Goal: Navigation & Orientation: Find specific page/section

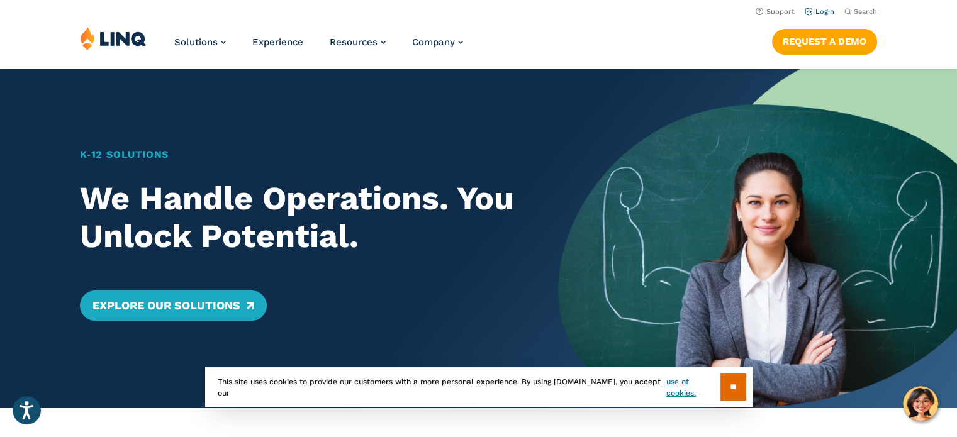
click at [820, 9] on link "Login" at bounding box center [819, 12] width 30 height 8
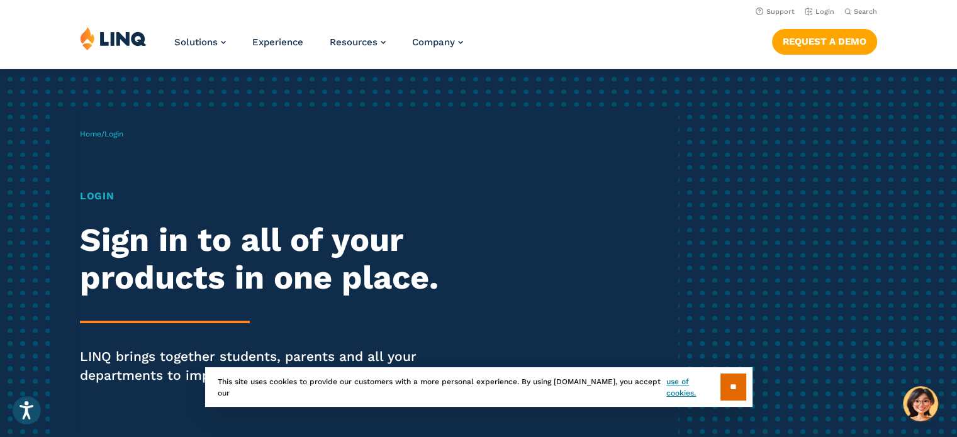
click at [140, 187] on div "Home / Login Login Sign in to all of your products in one place. LINQ brings to…" at bounding box center [378, 274] width 597 height 322
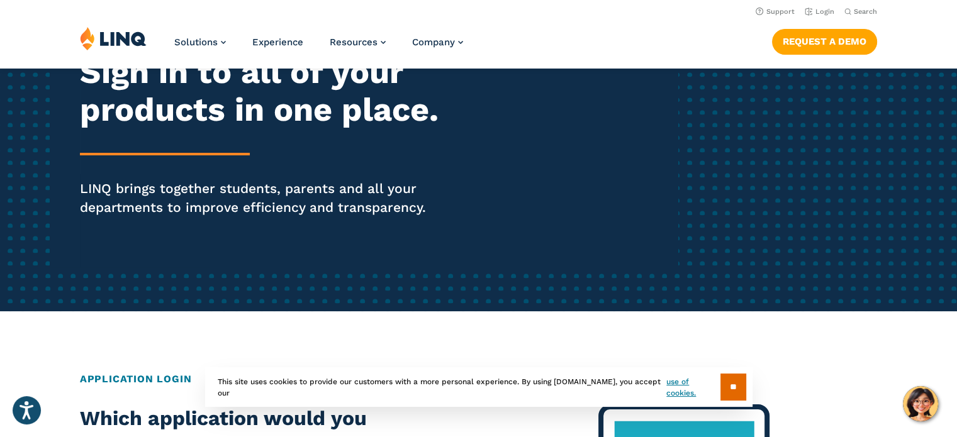
scroll to position [126, 0]
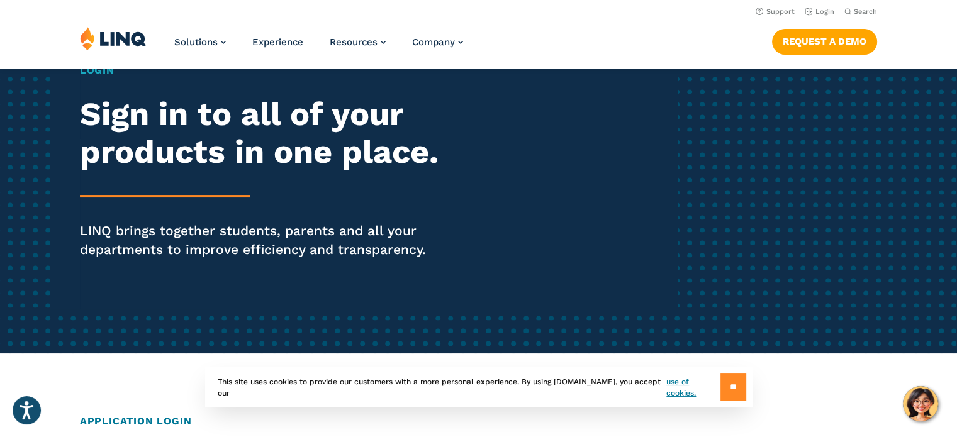
click at [725, 389] on input "**" at bounding box center [733, 387] width 26 height 27
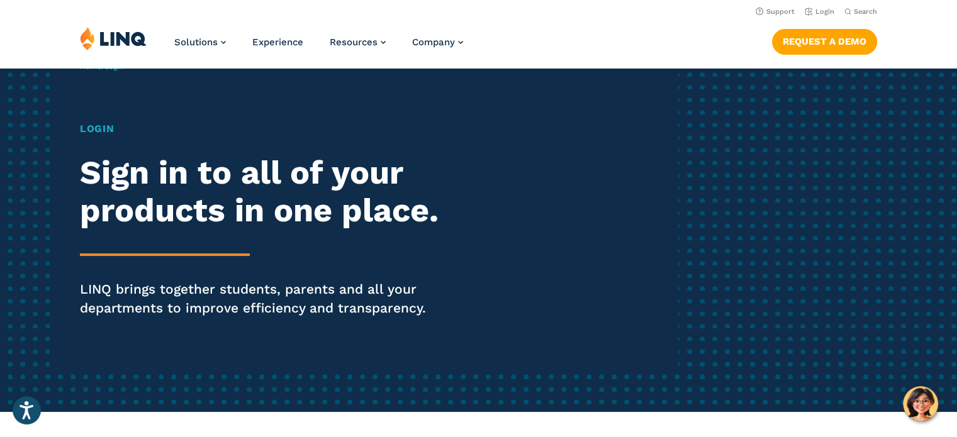
scroll to position [0, 0]
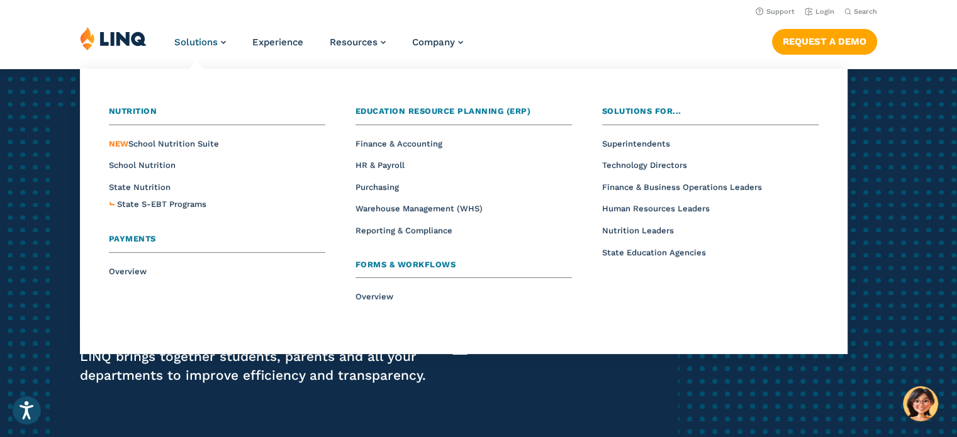
click at [125, 238] on span "Payments" at bounding box center [132, 238] width 47 height 9
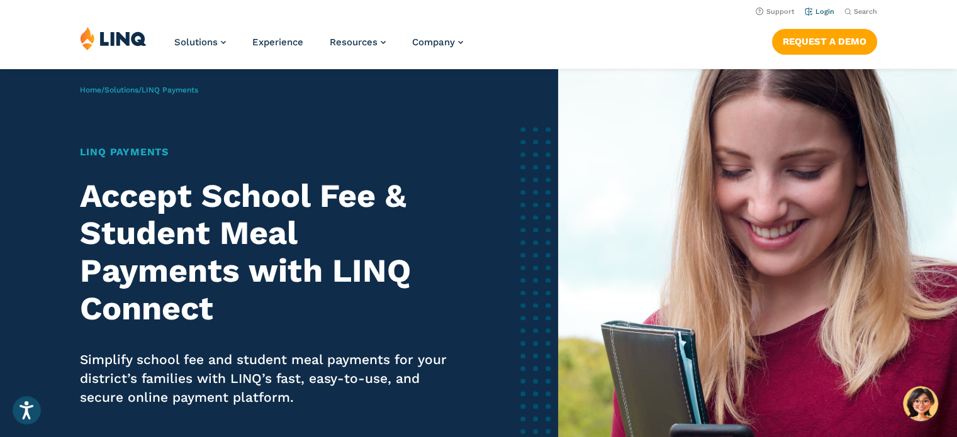
click at [814, 9] on link "Login" at bounding box center [819, 12] width 30 height 8
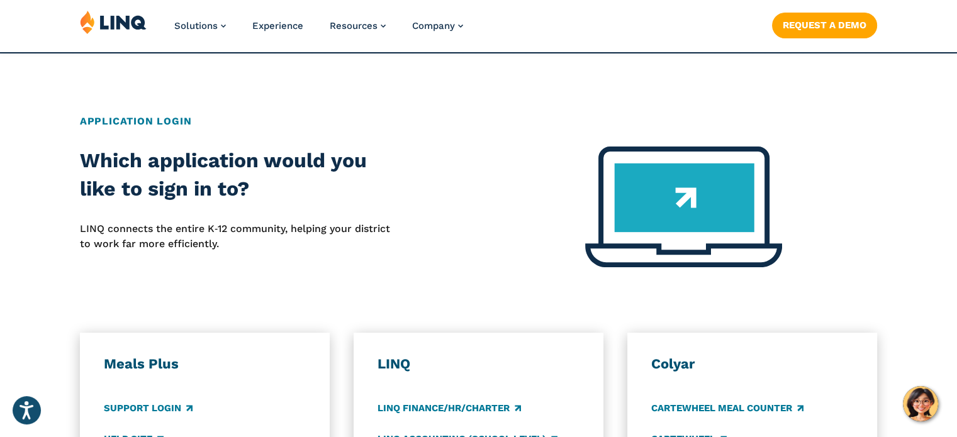
scroll to position [566, 0]
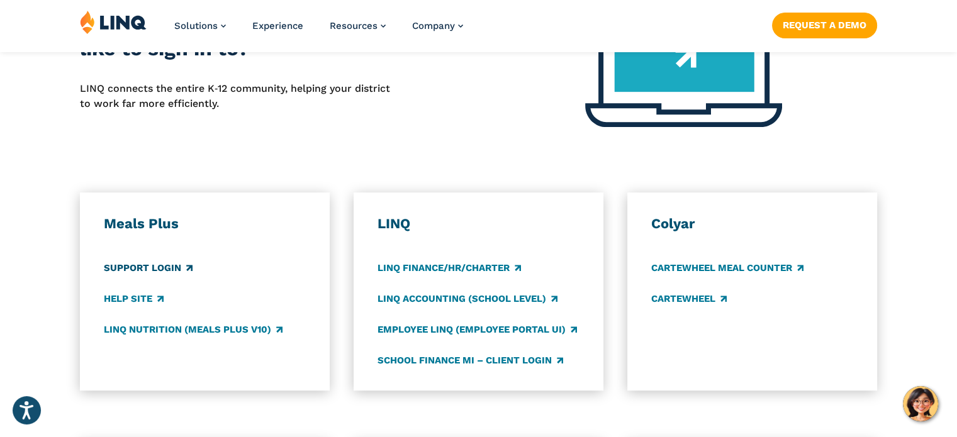
click at [159, 267] on link "Support Login" at bounding box center [148, 268] width 89 height 14
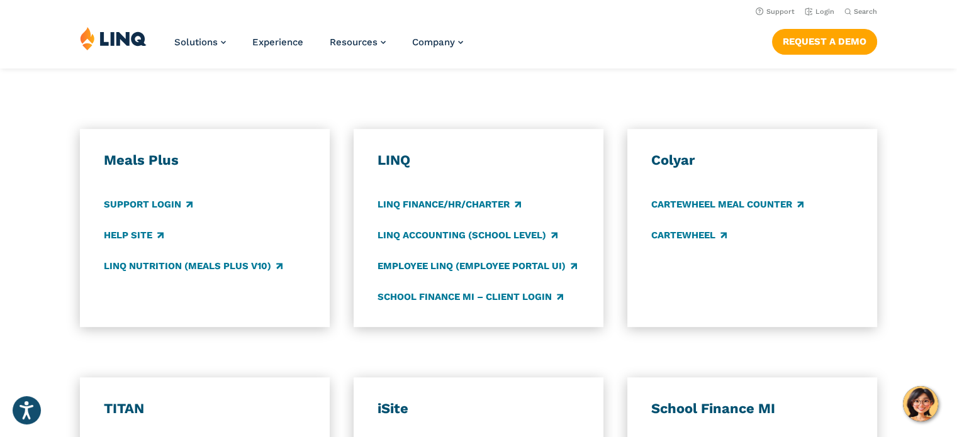
scroll to position [629, 0]
click at [470, 203] on link "LINQ Finance/HR/Charter" at bounding box center [448, 205] width 143 height 14
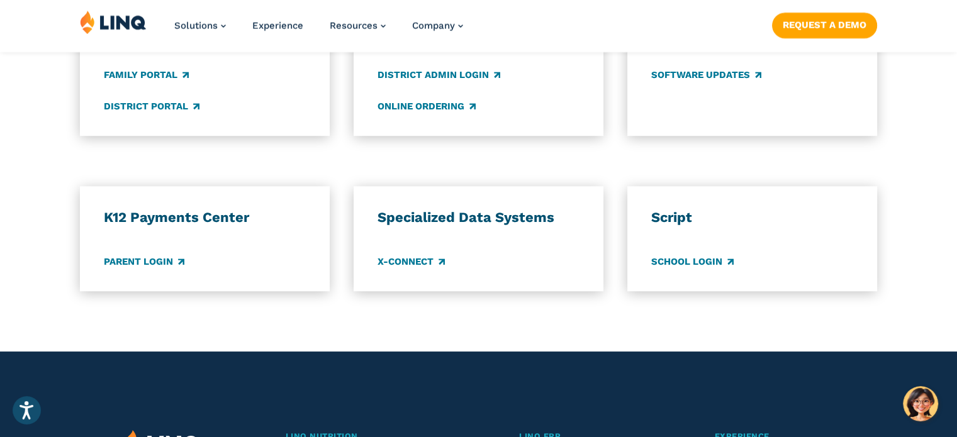
scroll to position [1069, 0]
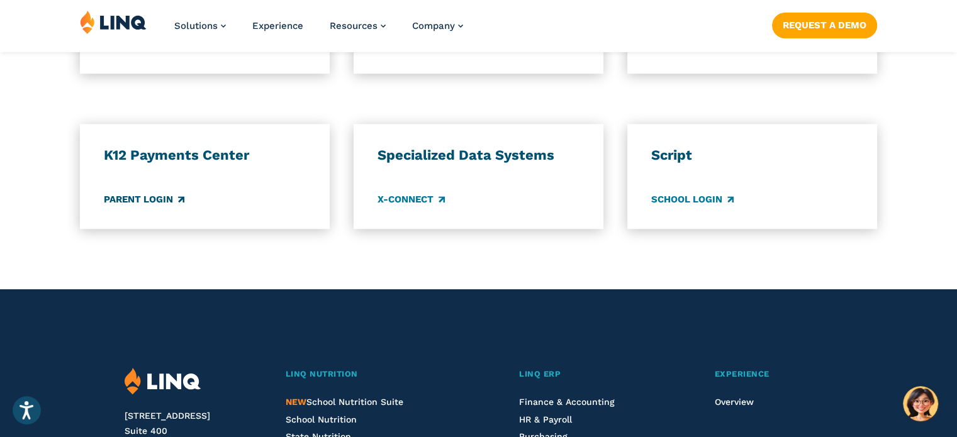
click at [152, 197] on link "Parent Login" at bounding box center [144, 199] width 81 height 14
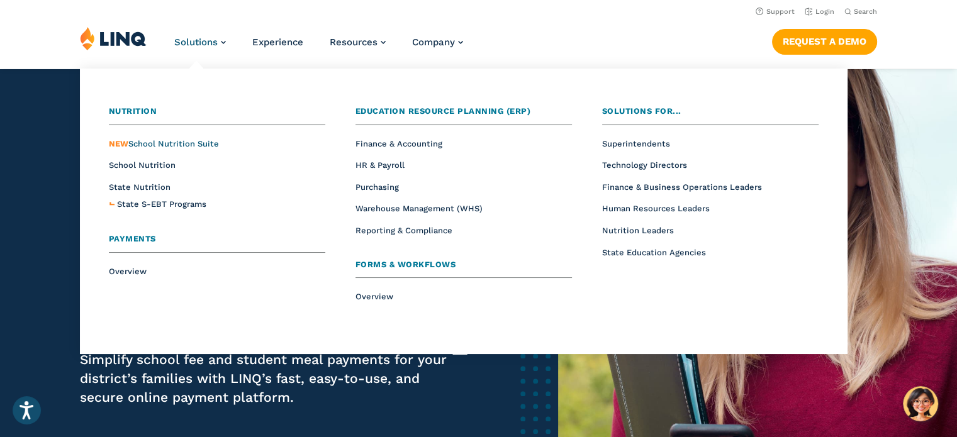
click at [194, 142] on span "NEW School Nutrition Suite" at bounding box center [164, 143] width 110 height 9
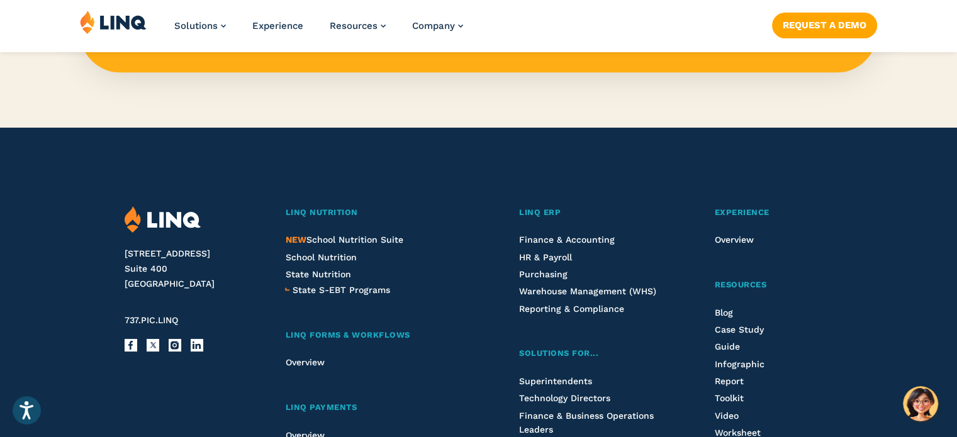
scroll to position [1447, 0]
